Goal: Find specific page/section: Find specific page/section

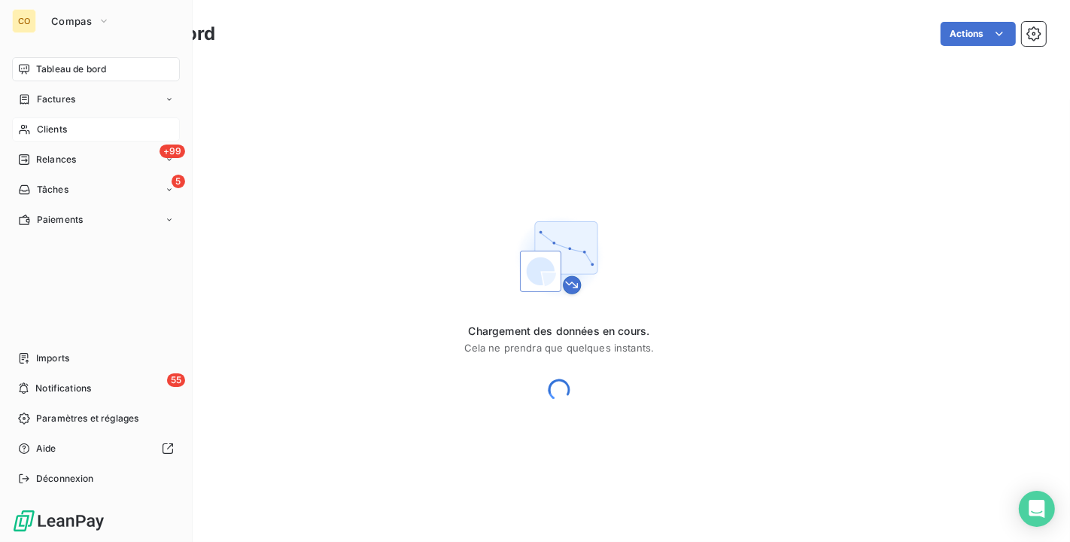
click at [47, 124] on span "Clients" at bounding box center [52, 130] width 30 height 14
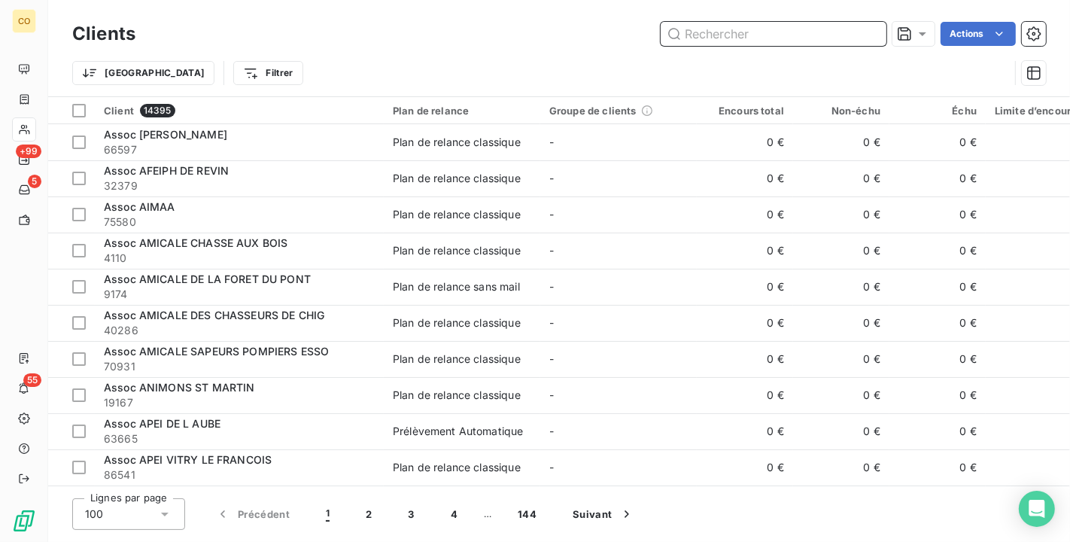
click at [698, 41] on input "text" at bounding box center [774, 34] width 226 height 24
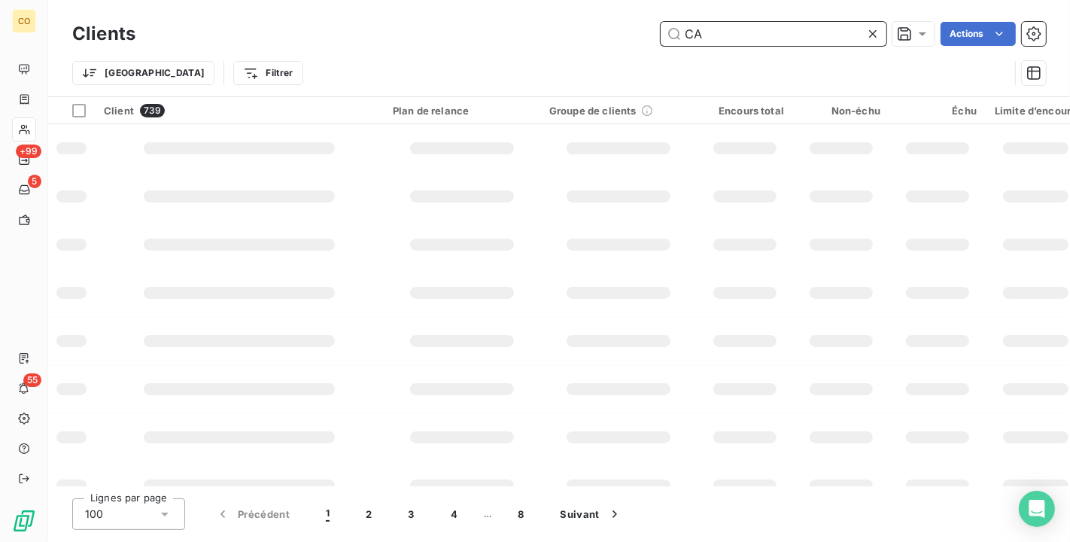
type input "C"
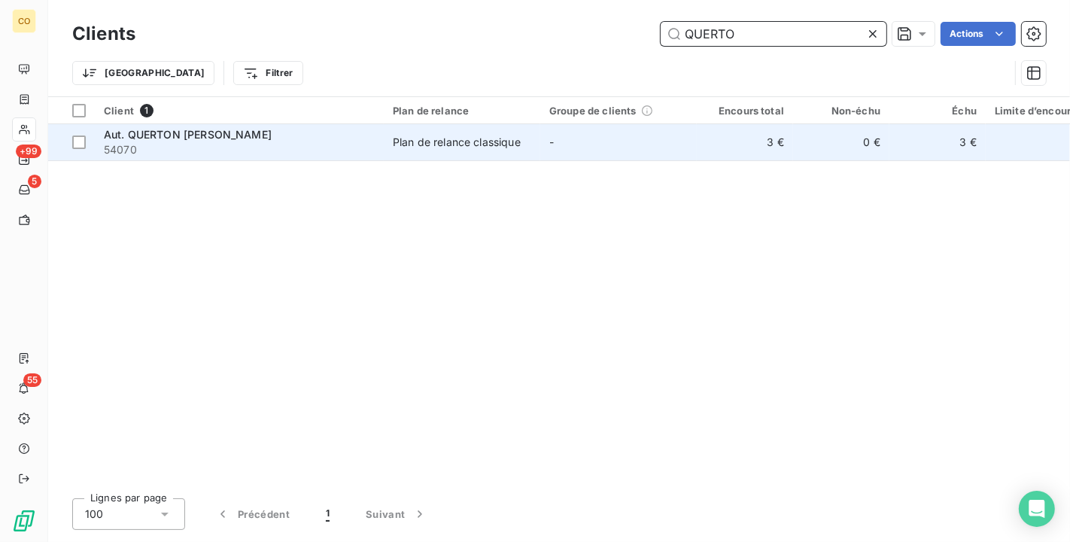
type input "QUERTO"
click at [291, 141] on div "Aut. QUERTON [PERSON_NAME]" at bounding box center [239, 134] width 271 height 15
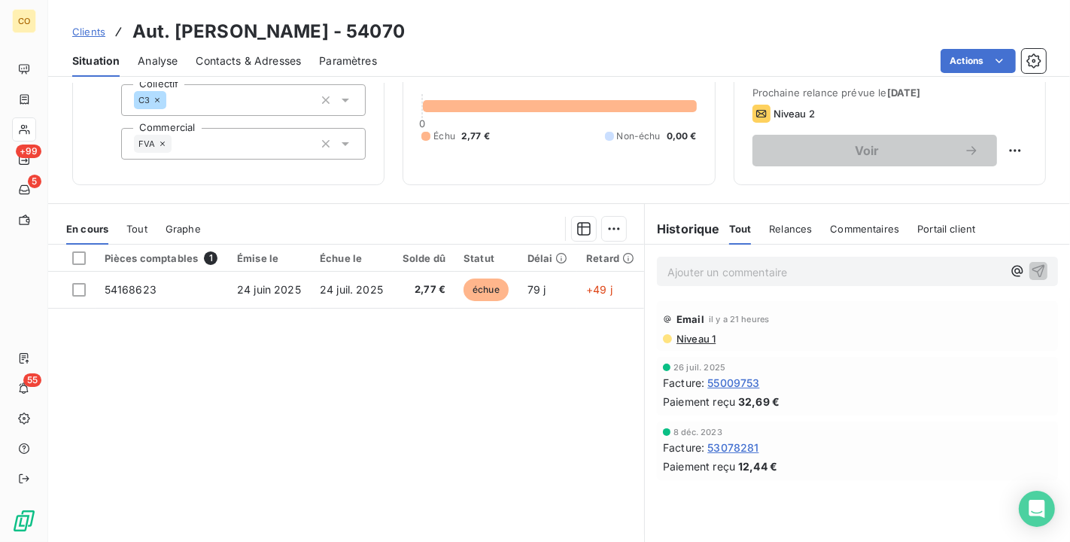
scroll to position [139, 0]
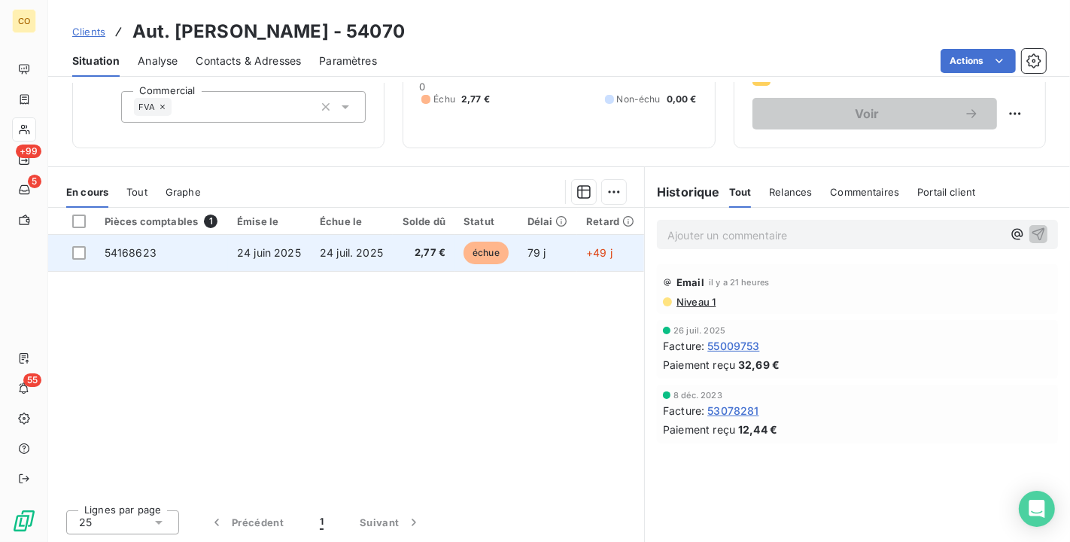
click at [365, 257] on span "24 juil. 2025" at bounding box center [351, 252] width 63 height 13
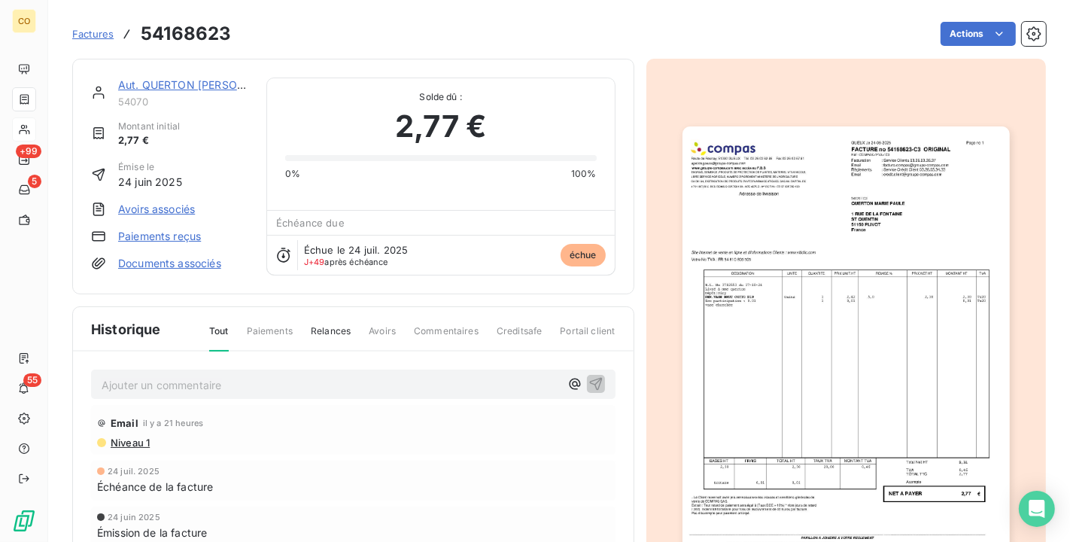
click at [832, 363] on img "button" at bounding box center [845, 357] width 327 height 463
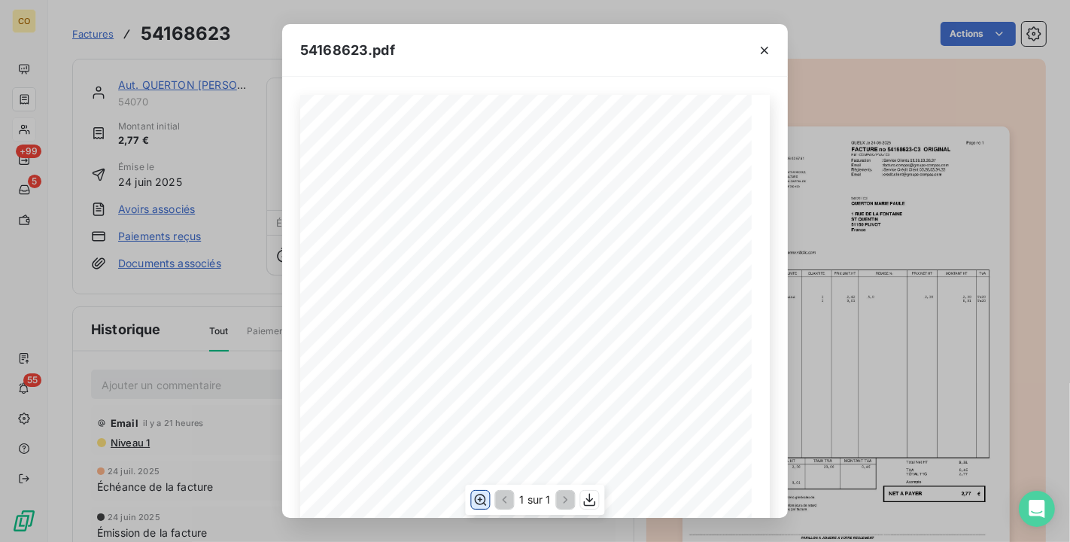
click at [477, 501] on icon "button" at bounding box center [479, 499] width 15 height 15
click at [763, 46] on icon "button" at bounding box center [764, 50] width 15 height 15
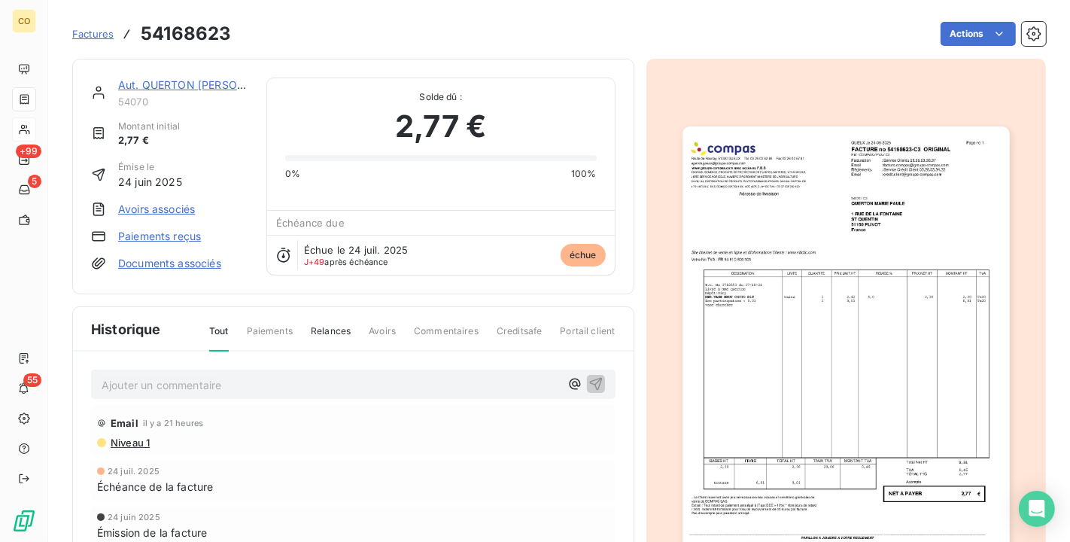
click at [797, 402] on img "button" at bounding box center [845, 357] width 327 height 463
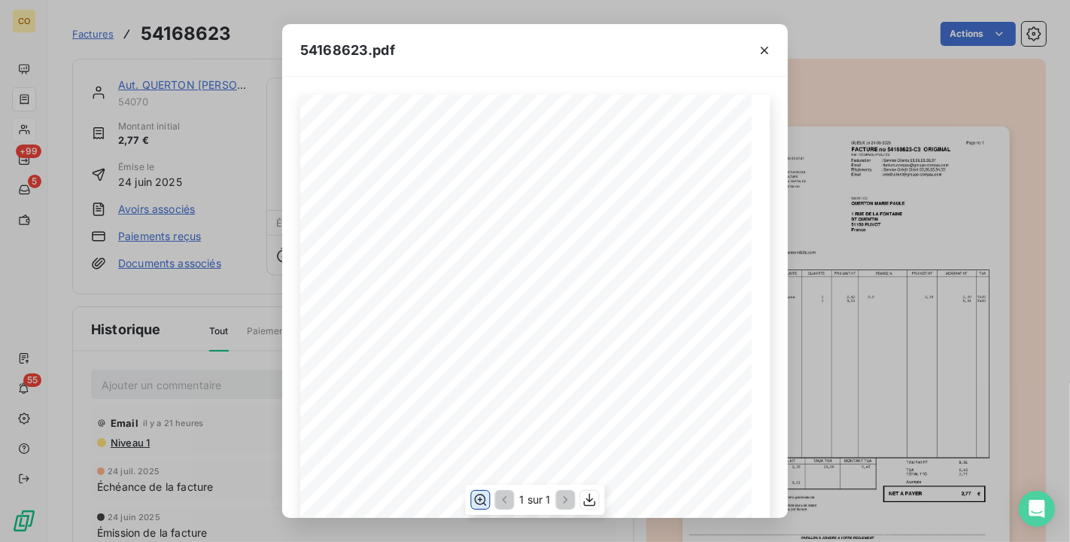
click at [480, 500] on icon "button" at bounding box center [481, 499] width 12 height 11
click at [609, 515] on div "Adresse de livraison DESIGNATION UNITE QUANTITE PRIX NET HT MONTANT HT TVA BASE…" at bounding box center [535, 297] width 506 height 441
click at [778, 0] on div "54168623.pdf Adresse de livraison DESIGNATION UNITE QUANTITE PRIX NET HT MONTAN…" at bounding box center [535, 271] width 1070 height 542
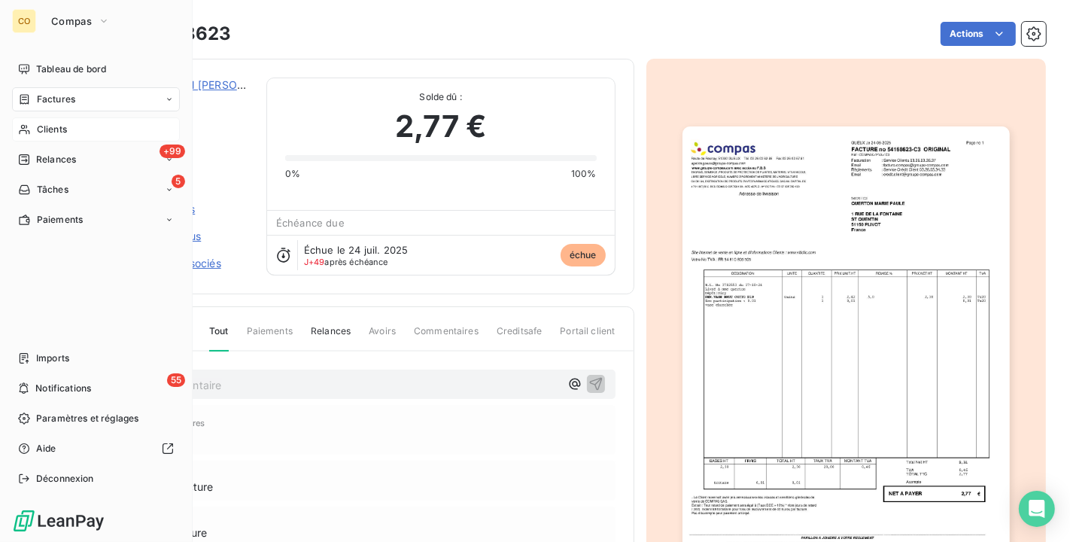
click at [47, 126] on span "Clients" at bounding box center [52, 130] width 30 height 14
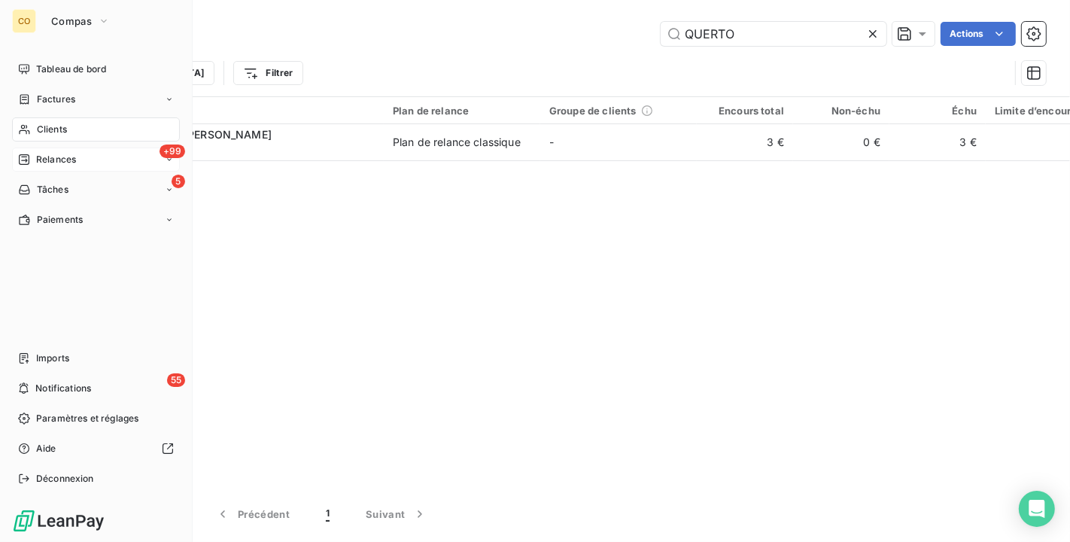
click at [68, 153] on span "Relances" at bounding box center [56, 160] width 40 height 14
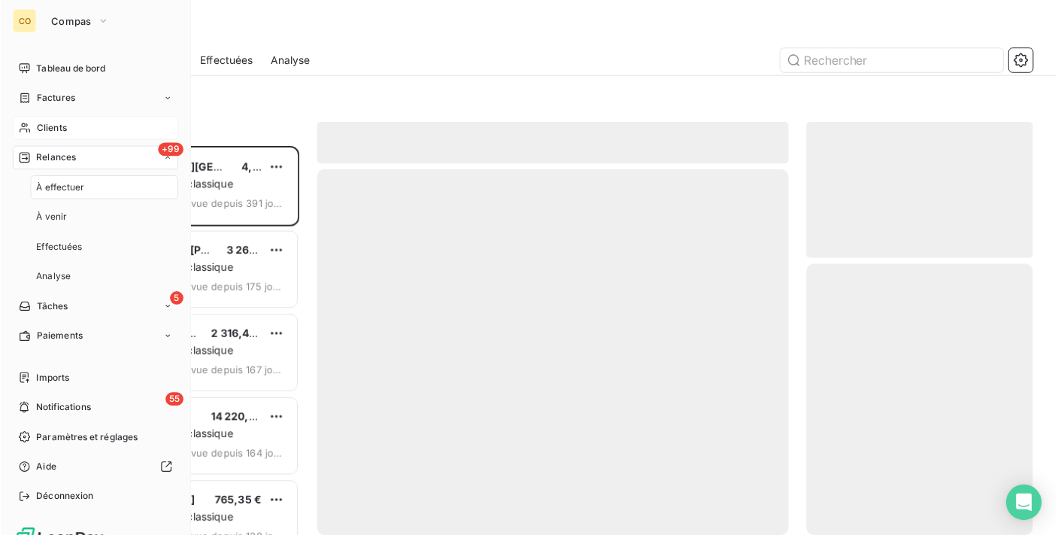
scroll to position [381, 217]
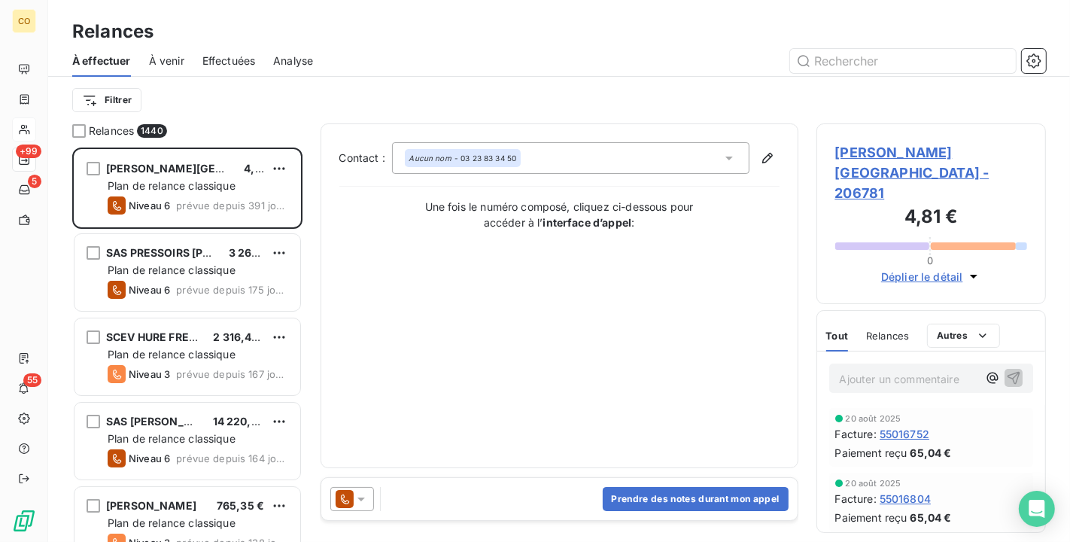
click at [227, 65] on span "Effectuées" at bounding box center [228, 60] width 53 height 15
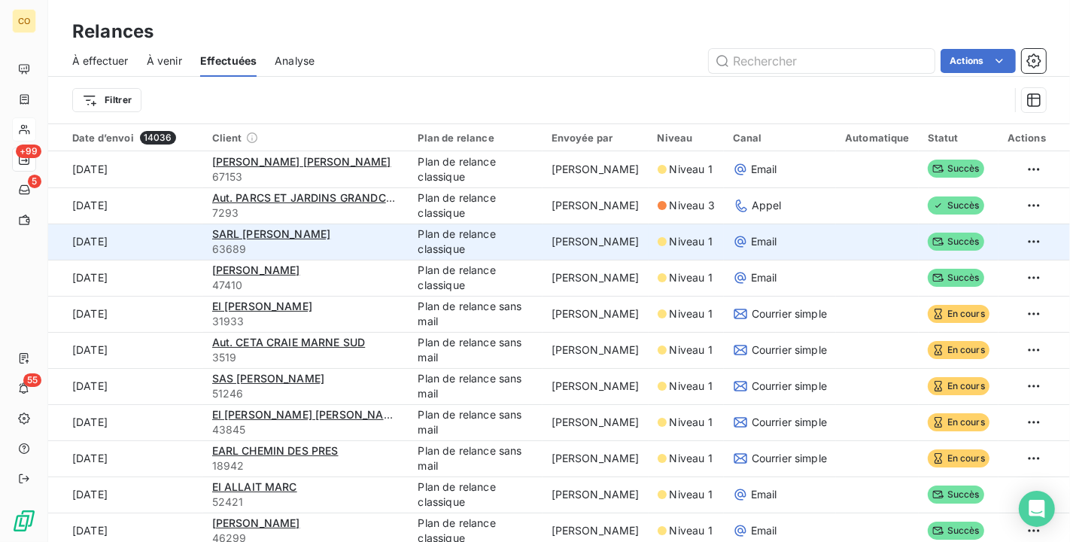
click at [469, 234] on td "Plan de relance classique" at bounding box center [475, 241] width 133 height 36
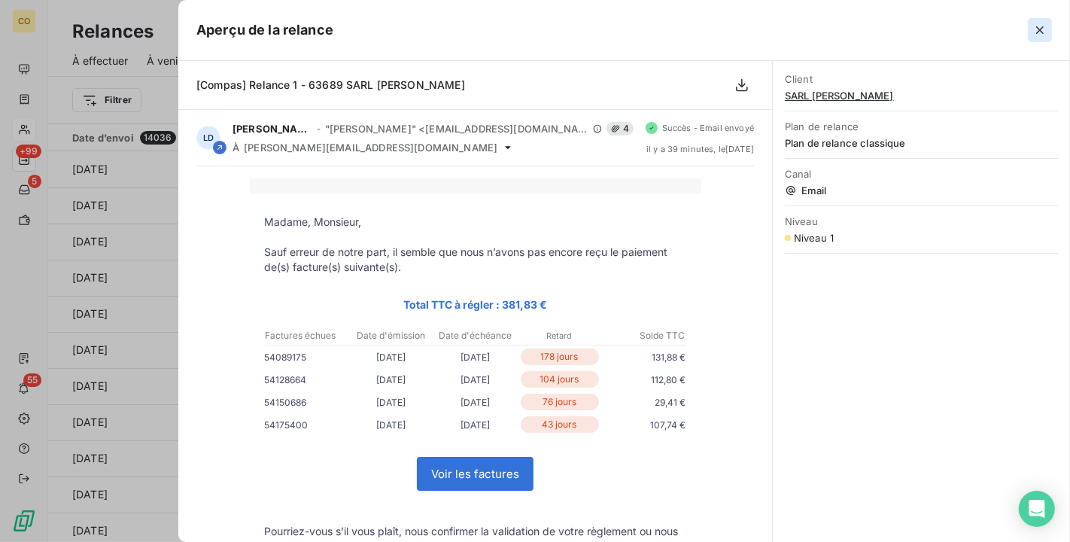
click at [1035, 30] on icon "button" at bounding box center [1039, 30] width 15 height 15
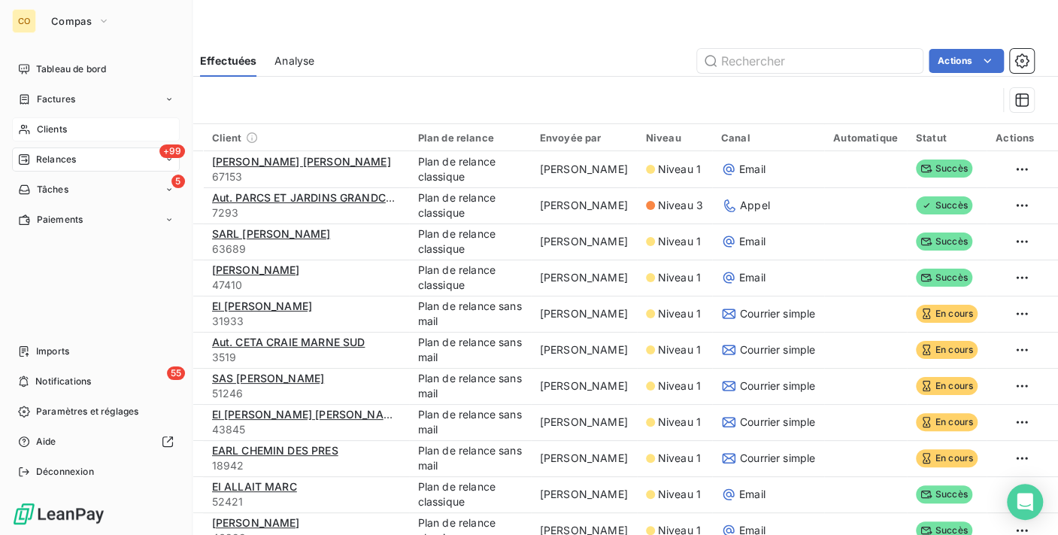
click at [45, 132] on span "Clients" at bounding box center [52, 130] width 30 height 14
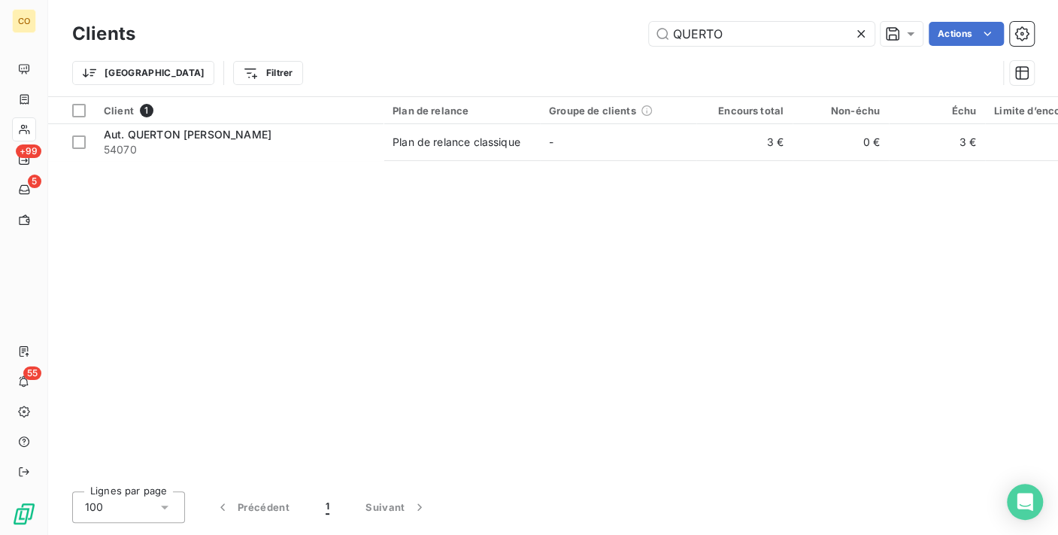
drag, startPoint x: 743, startPoint y: 39, endPoint x: 494, endPoint y: 14, distance: 250.3
click at [494, 14] on div "Clients QUERTO Actions Trier Filtrer" at bounding box center [553, 48] width 1010 height 96
drag, startPoint x: 788, startPoint y: 21, endPoint x: 399, endPoint y: -28, distance: 392.0
click at [399, 0] on html "CO +99 5 55 Clients 430211 Actions Trier Filtrer Client 1 Plan de relance Group…" at bounding box center [529, 267] width 1058 height 535
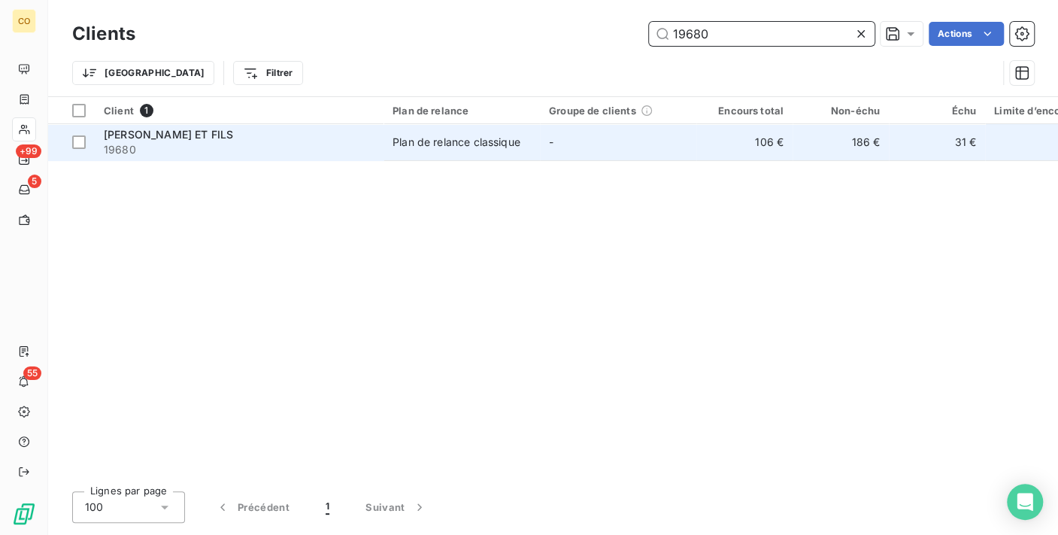
type input "19680"
click at [313, 132] on div "[PERSON_NAME] ET FILS" at bounding box center [239, 134] width 271 height 15
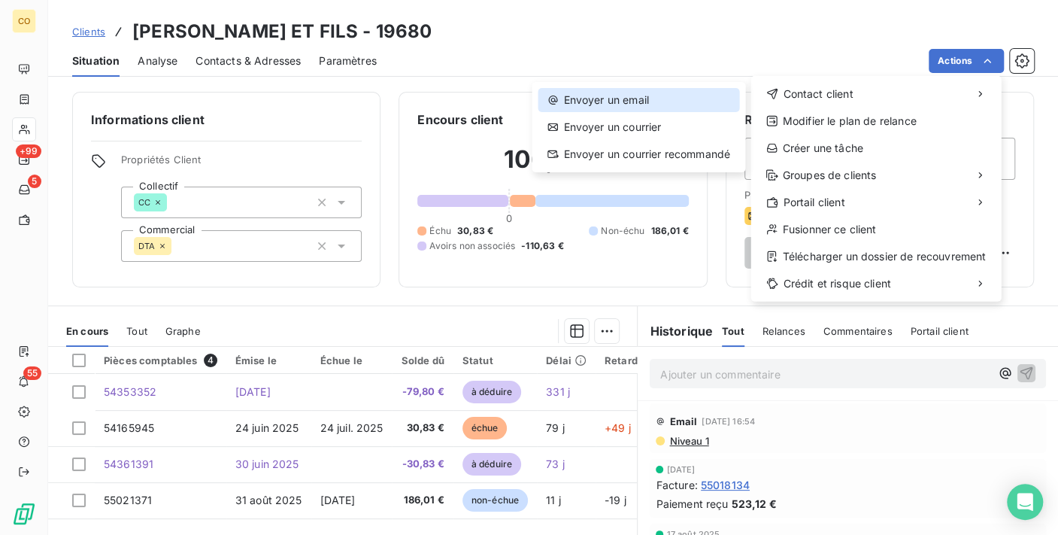
click at [699, 104] on div "Envoyer un email" at bounding box center [639, 100] width 202 height 24
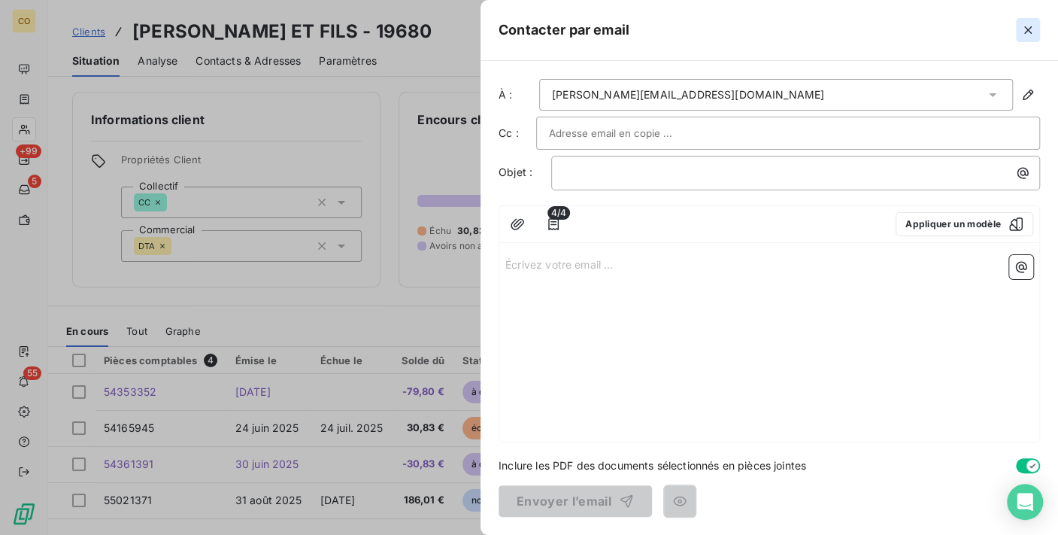
click at [1031, 26] on icon "button" at bounding box center [1029, 30] width 8 height 8
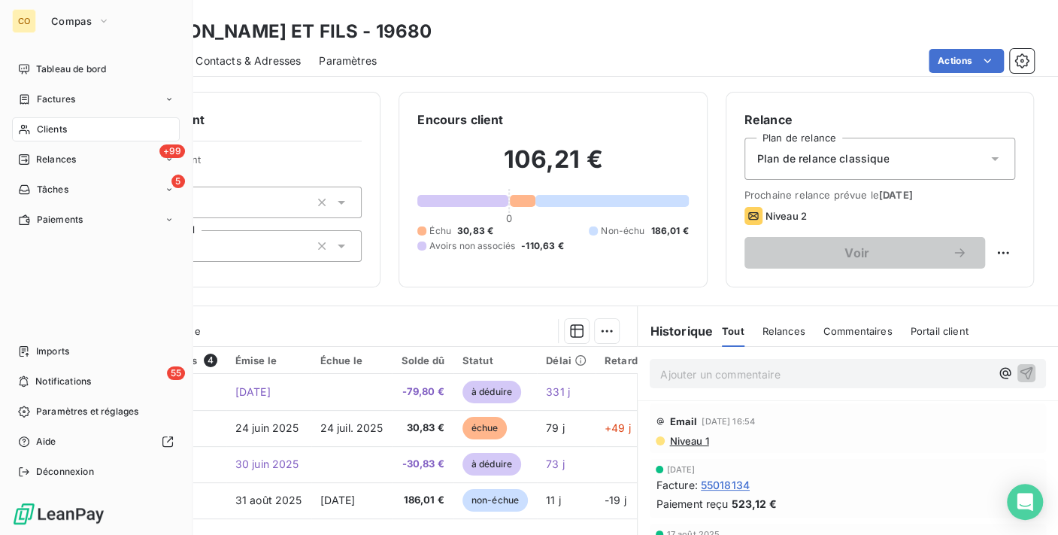
click at [38, 132] on span "Clients" at bounding box center [52, 130] width 30 height 14
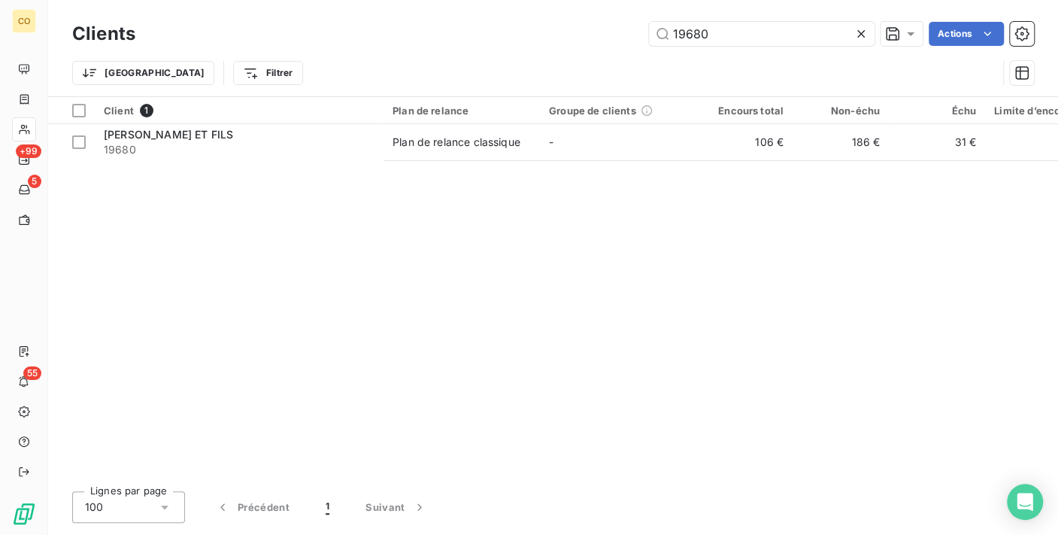
drag, startPoint x: 748, startPoint y: 31, endPoint x: 554, endPoint y: 13, distance: 194.2
click at [554, 13] on div "Clients 19680 Actions Trier Filtrer" at bounding box center [553, 48] width 1010 height 96
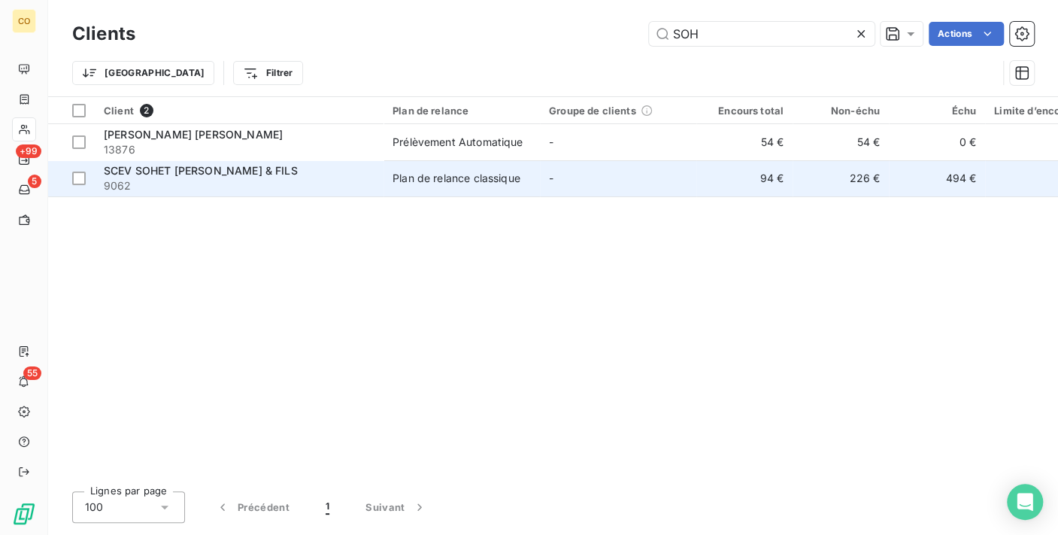
type input "SOH"
click at [368, 188] on span "9062" at bounding box center [239, 185] width 271 height 15
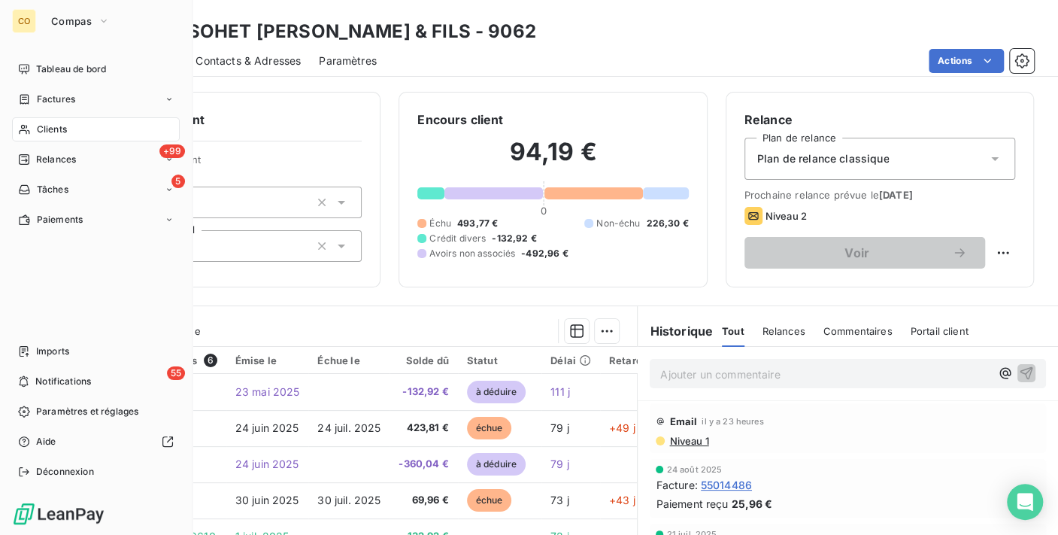
click at [43, 124] on span "Clients" at bounding box center [52, 130] width 30 height 14
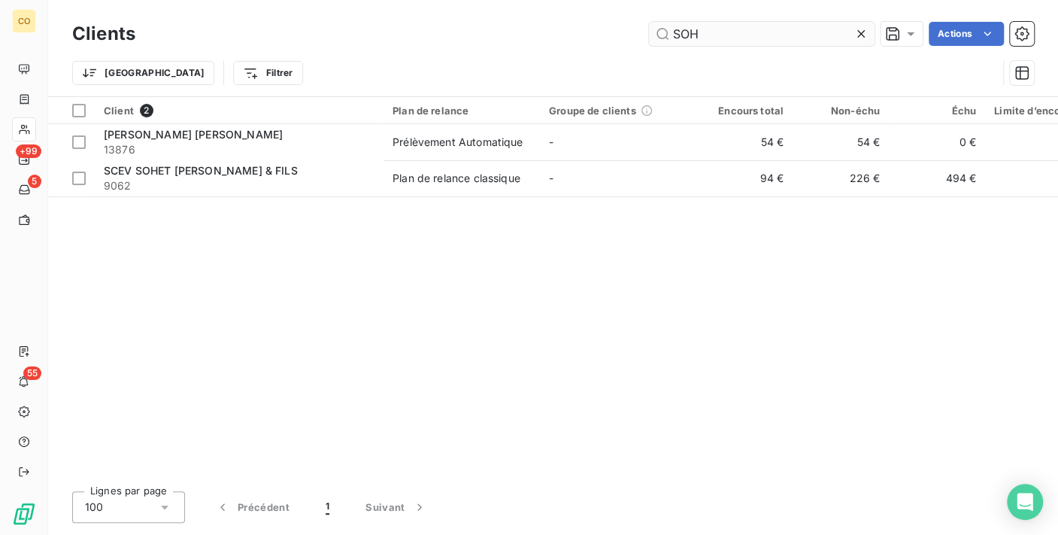
click at [736, 33] on input "SOH" at bounding box center [762, 34] width 226 height 24
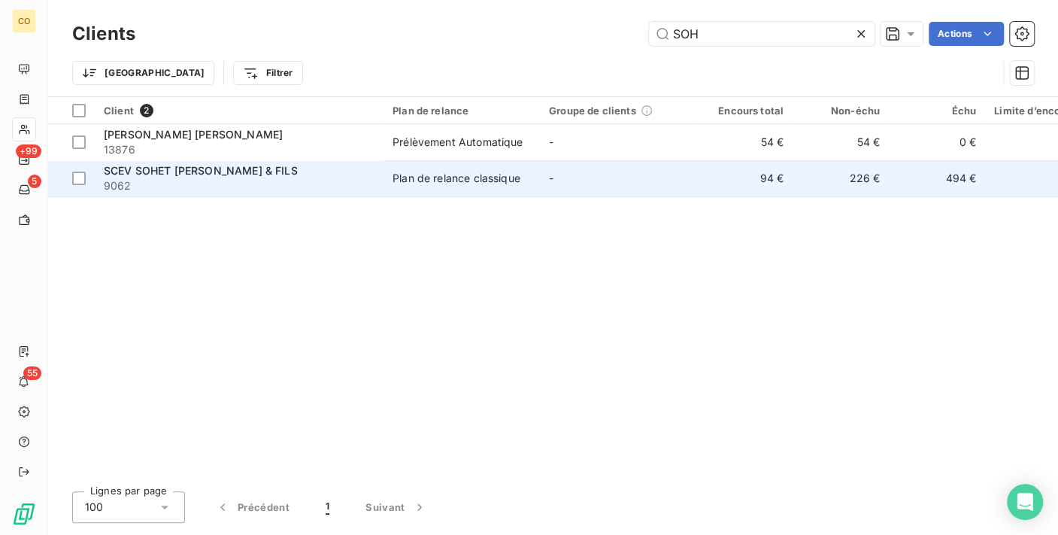
click at [179, 178] on span "9062" at bounding box center [239, 185] width 271 height 15
